Goal: Task Accomplishment & Management: Manage account settings

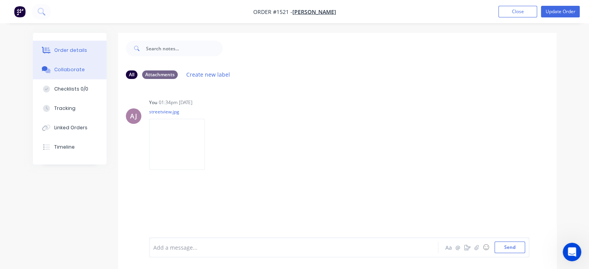
click at [66, 46] on button "Order details" at bounding box center [70, 50] width 74 height 19
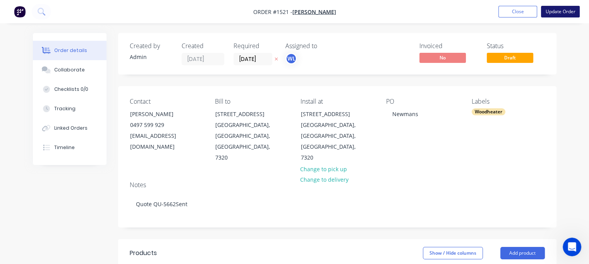
click at [555, 10] on button "Update Order" at bounding box center [560, 12] width 39 height 12
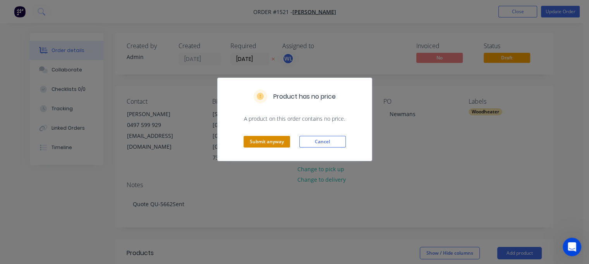
click at [253, 145] on button "Submit anyway" at bounding box center [267, 142] width 47 height 12
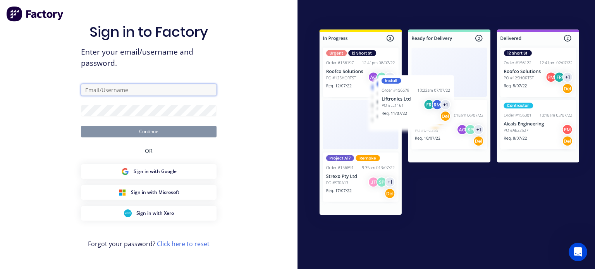
type input "[EMAIL_ADDRESS][DOMAIN_NAME]"
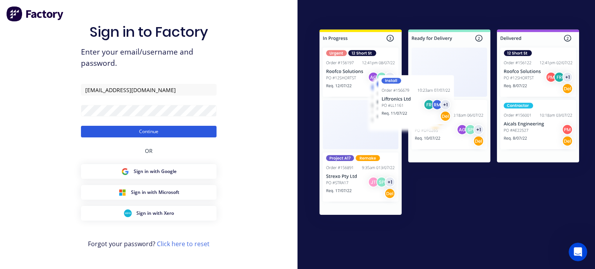
click at [151, 131] on button "Continue" at bounding box center [149, 132] width 136 height 12
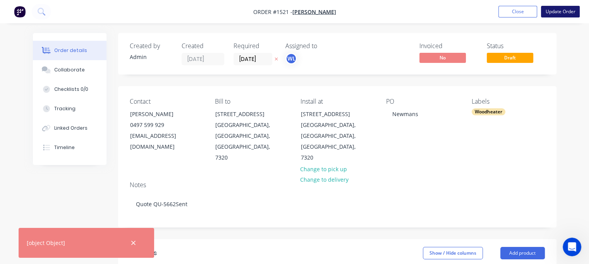
click at [560, 10] on button "Update Order" at bounding box center [560, 12] width 39 height 12
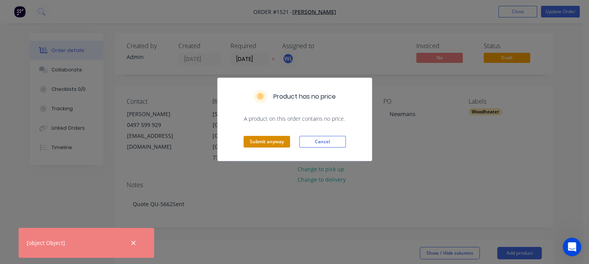
click at [269, 141] on button "Submit anyway" at bounding box center [267, 142] width 47 height 12
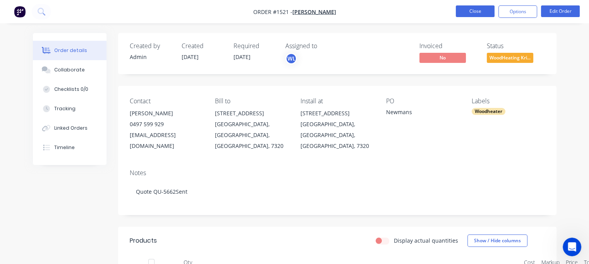
click at [470, 14] on button "Close" at bounding box center [475, 11] width 39 height 12
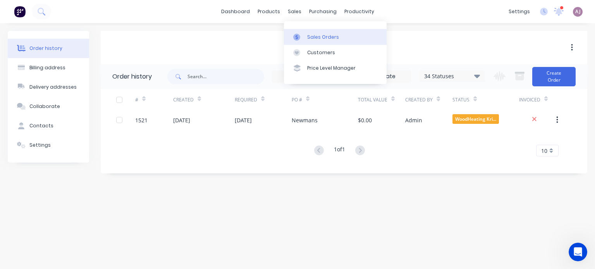
click at [308, 35] on div "Sales Orders" at bounding box center [323, 37] width 32 height 7
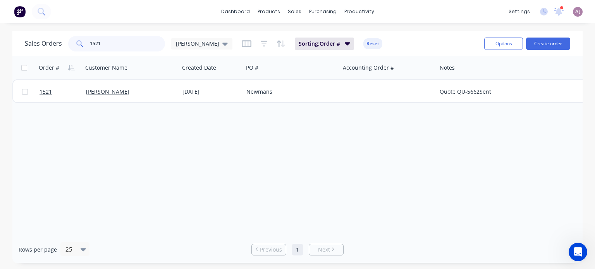
click at [98, 45] on input "1521" at bounding box center [128, 44] width 76 height 16
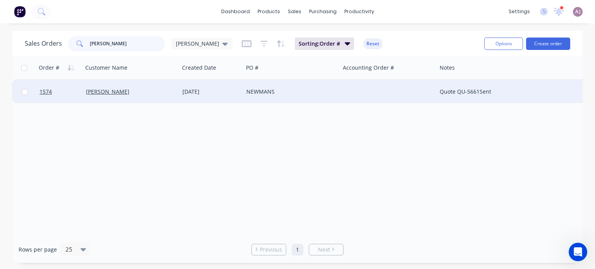
type input "[PERSON_NAME]"
click at [111, 87] on div "[PERSON_NAME]" at bounding box center [131, 91] width 96 height 23
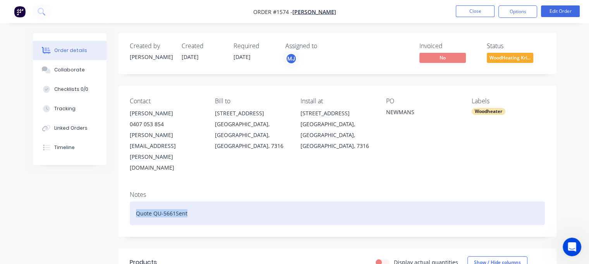
drag, startPoint x: 135, startPoint y: 186, endPoint x: 204, endPoint y: 189, distance: 69.4
click at [204, 201] on div "Quote QU-5661Sent" at bounding box center [337, 213] width 415 height 24
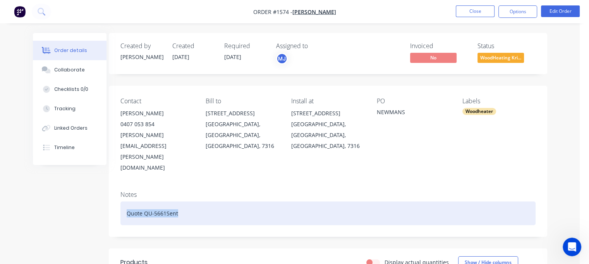
paste div
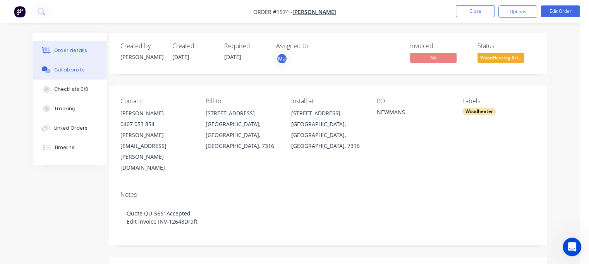
click at [70, 69] on div "Collaborate" at bounding box center [69, 69] width 31 height 7
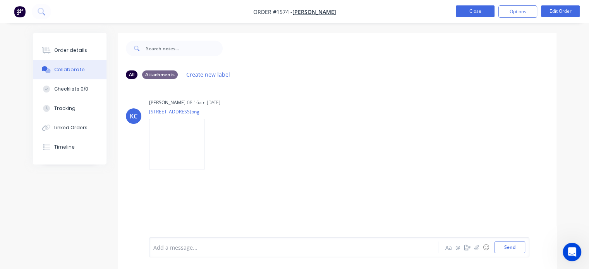
click at [474, 10] on button "Close" at bounding box center [475, 11] width 39 height 12
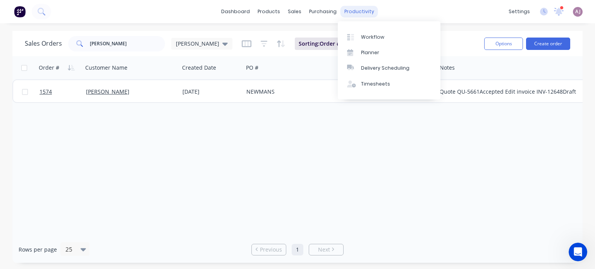
click at [350, 15] on div "productivity" at bounding box center [360, 12] width 38 height 12
click at [361, 53] on div "Planner" at bounding box center [370, 52] width 18 height 7
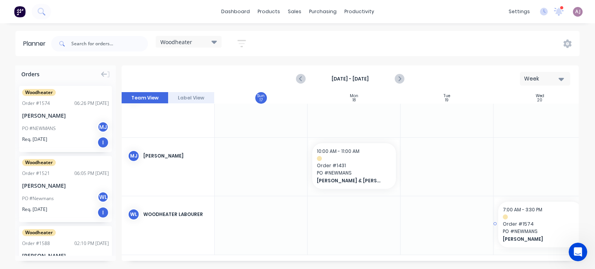
scroll to position [21, 0]
